Goal: Obtain resource: Obtain resource

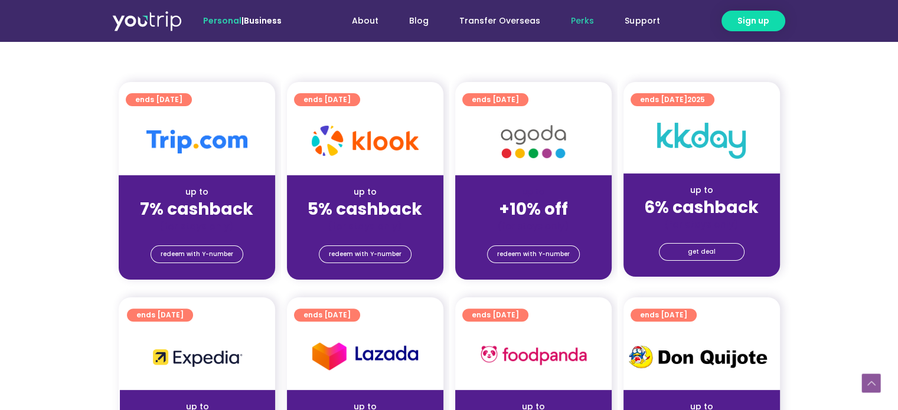
scroll to position [236, 0]
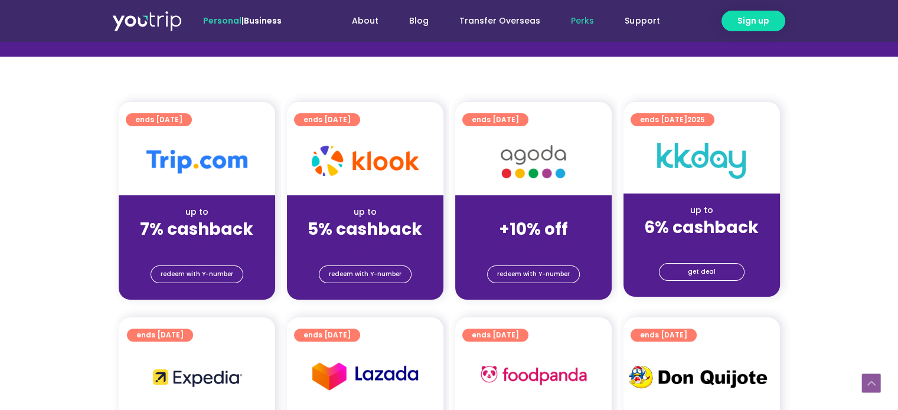
click at [200, 177] on div at bounding box center [197, 161] width 156 height 67
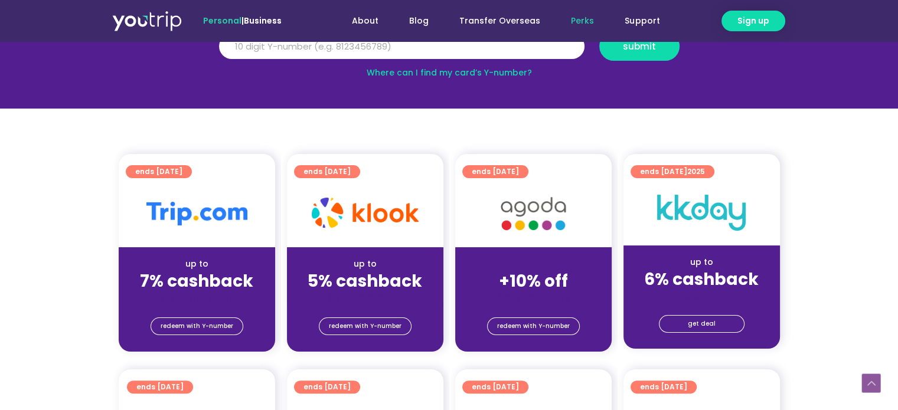
scroll to position [177, 0]
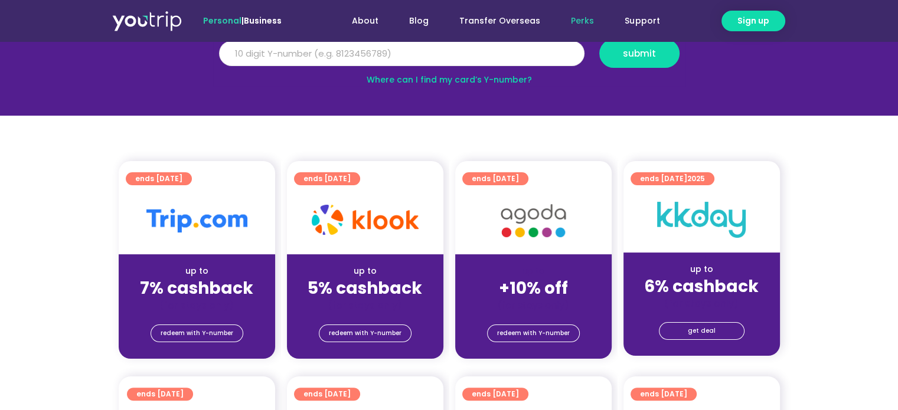
click at [298, 53] on input "Y Number" at bounding box center [401, 54] width 365 height 26
type input "8110333014"
click at [612, 53] on span "submit" at bounding box center [639, 53] width 60 height 9
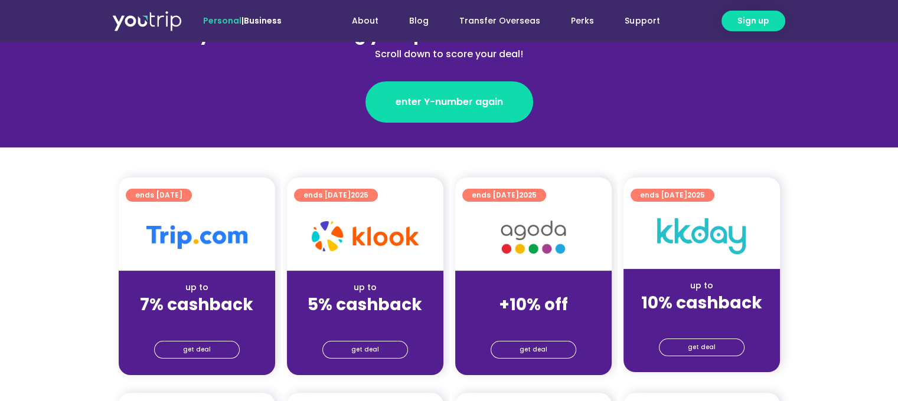
scroll to position [177, 0]
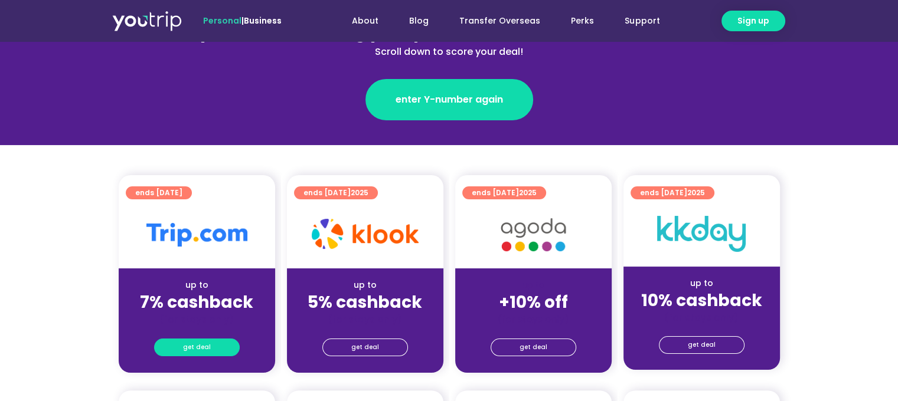
click at [208, 347] on span "get deal" at bounding box center [197, 347] width 28 height 17
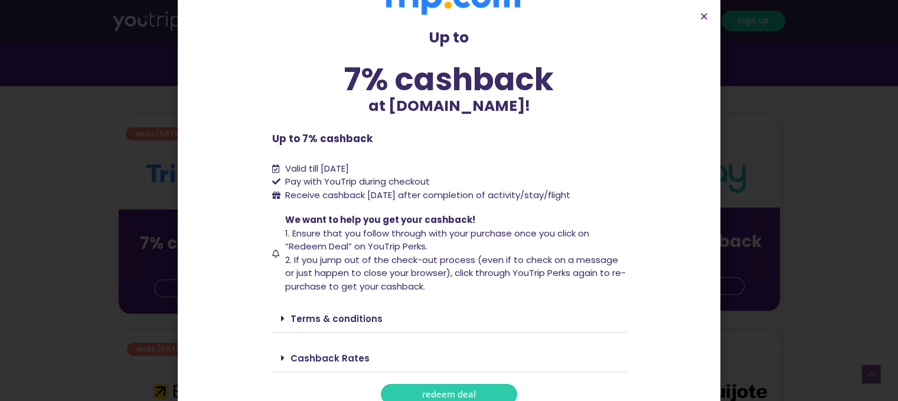
scroll to position [48, 0]
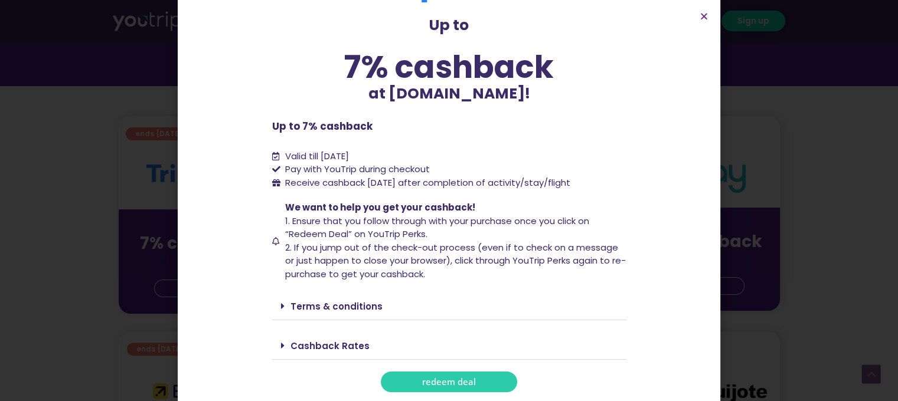
click at [284, 344] on span at bounding box center [285, 345] width 9 height 9
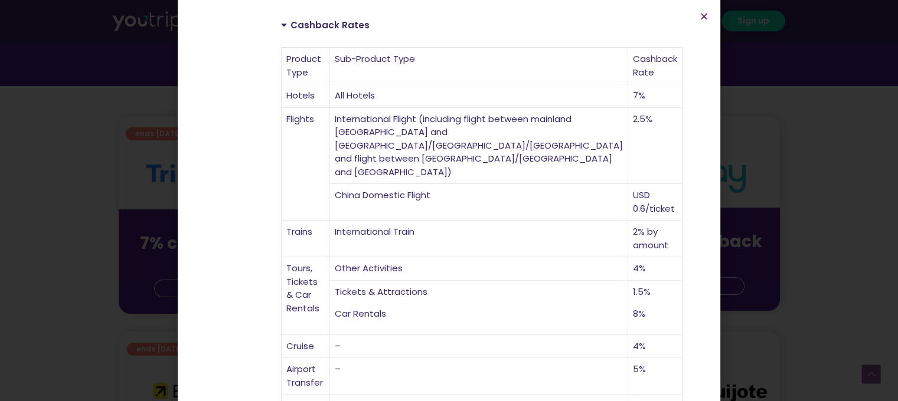
scroll to position [436, 0]
